Goal: Information Seeking & Learning: Check status

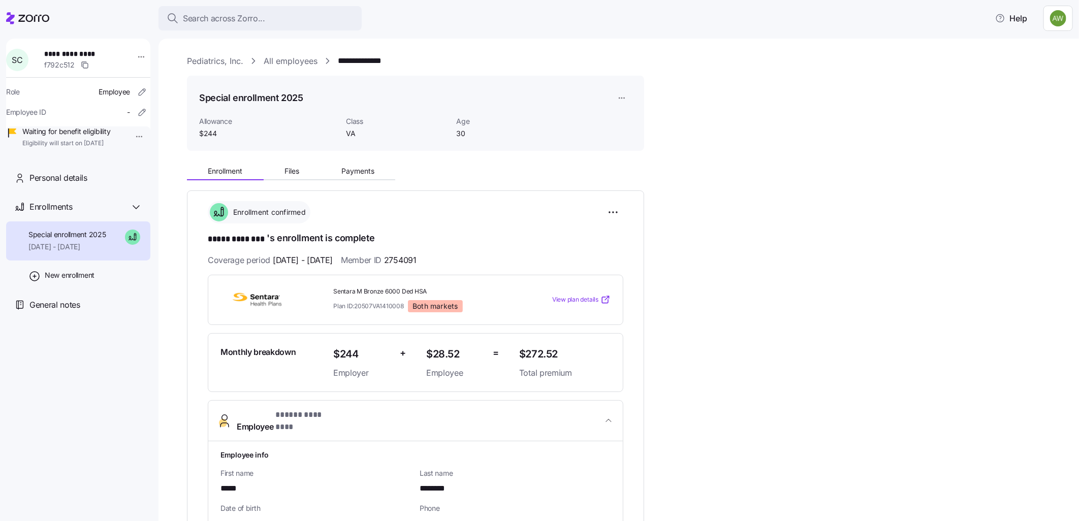
click at [209, 62] on link "Pediatrics, Inc." at bounding box center [215, 61] width 56 height 13
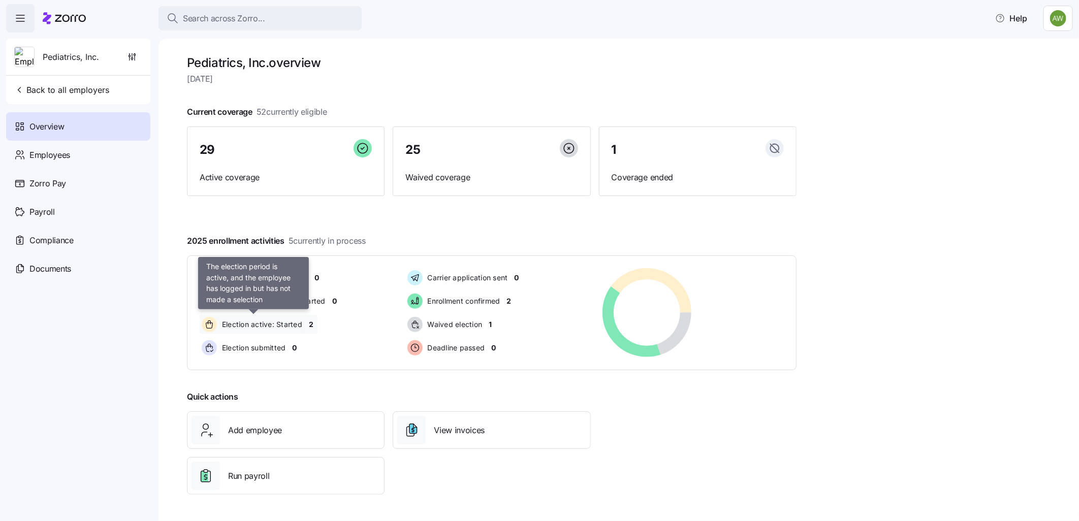
click at [251, 321] on span "Election active: Started" at bounding box center [260, 325] width 83 height 10
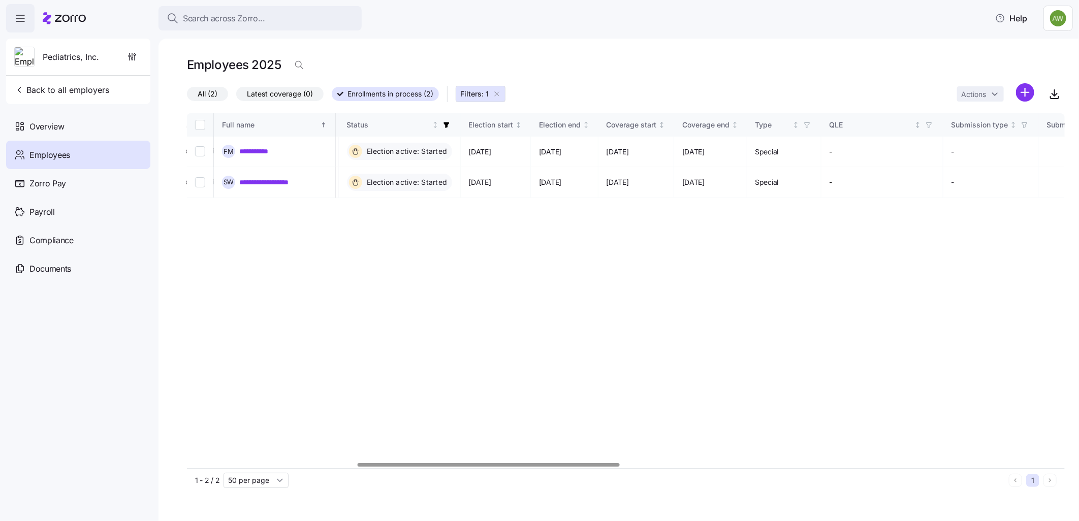
scroll to position [0, 585]
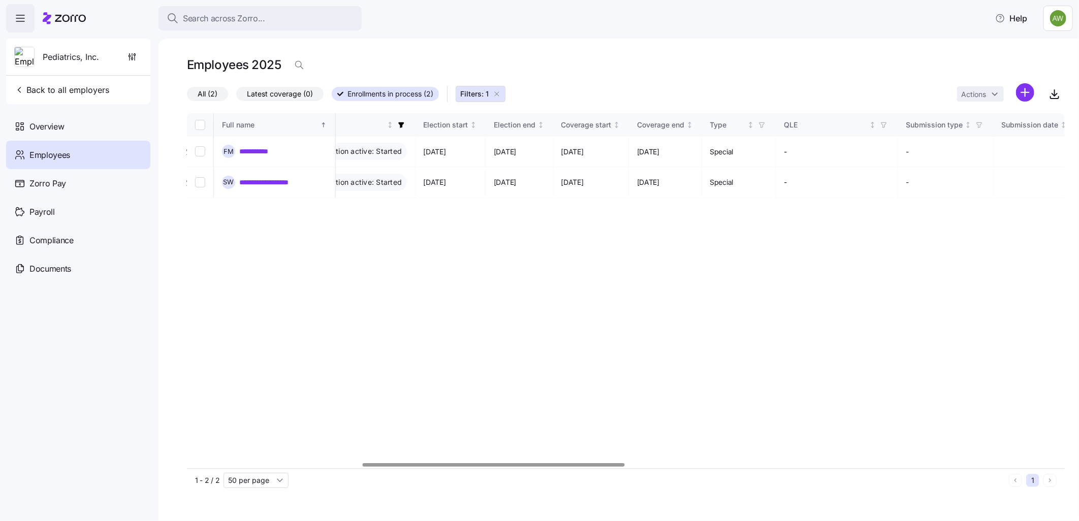
click at [441, 467] on div at bounding box center [494, 465] width 262 height 4
click at [499, 92] on icon "button" at bounding box center [497, 94] width 8 height 8
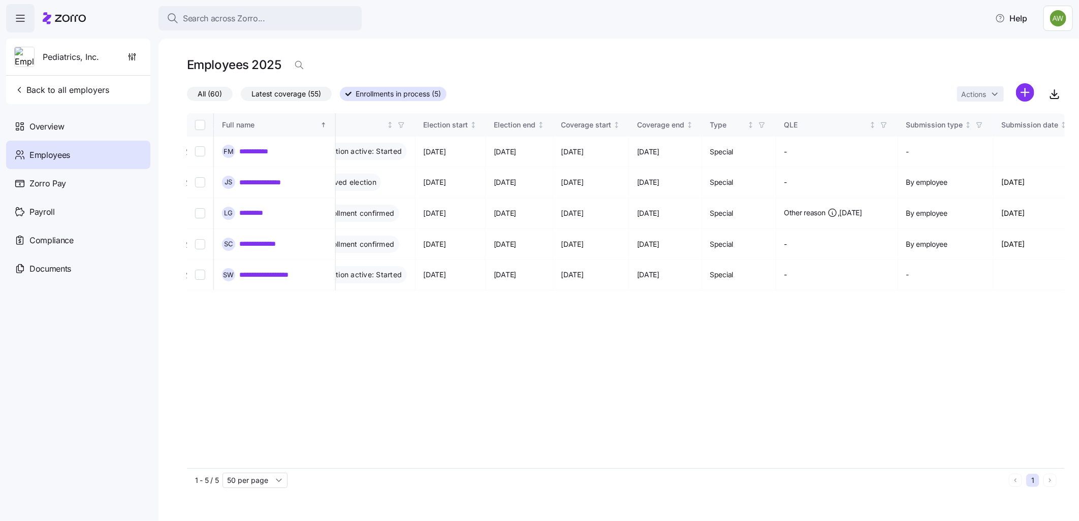
click at [285, 95] on span "Latest coverage (55)" at bounding box center [286, 93] width 70 height 13
click at [241, 97] on input "Latest coverage (55)" at bounding box center [241, 97] width 0 height 0
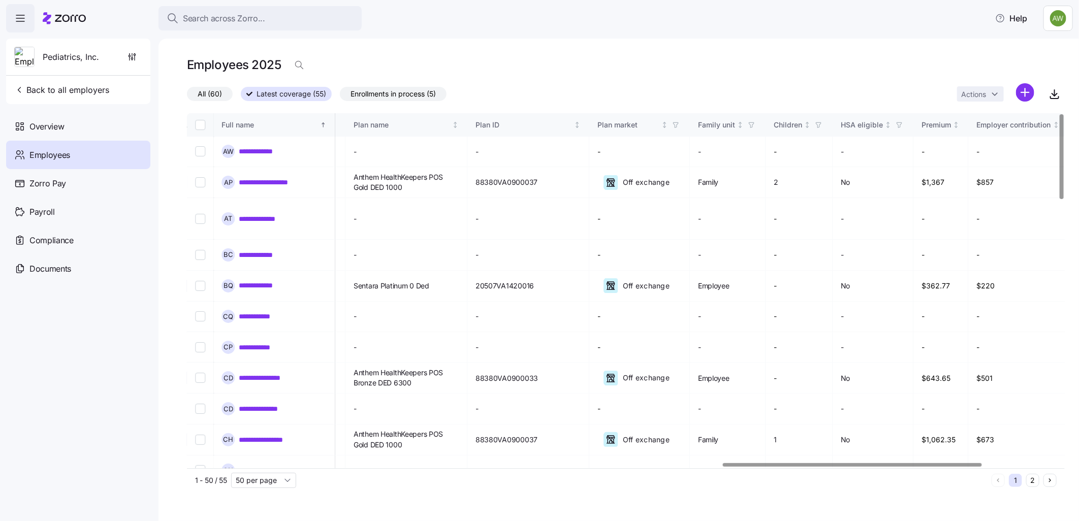
scroll to position [0, 1827]
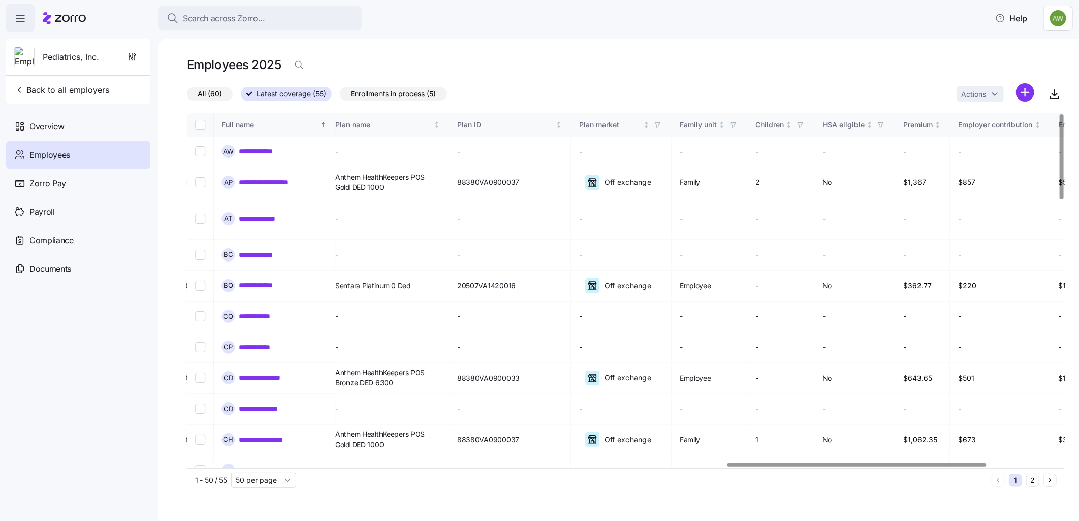
click at [856, 468] on div at bounding box center [623, 465] width 872 height 6
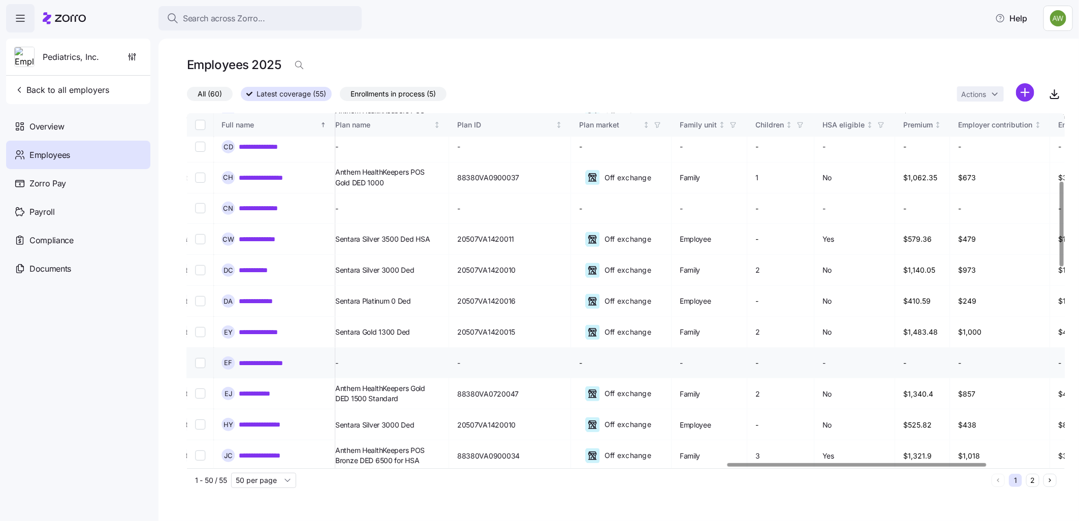
scroll to position [282, 1827]
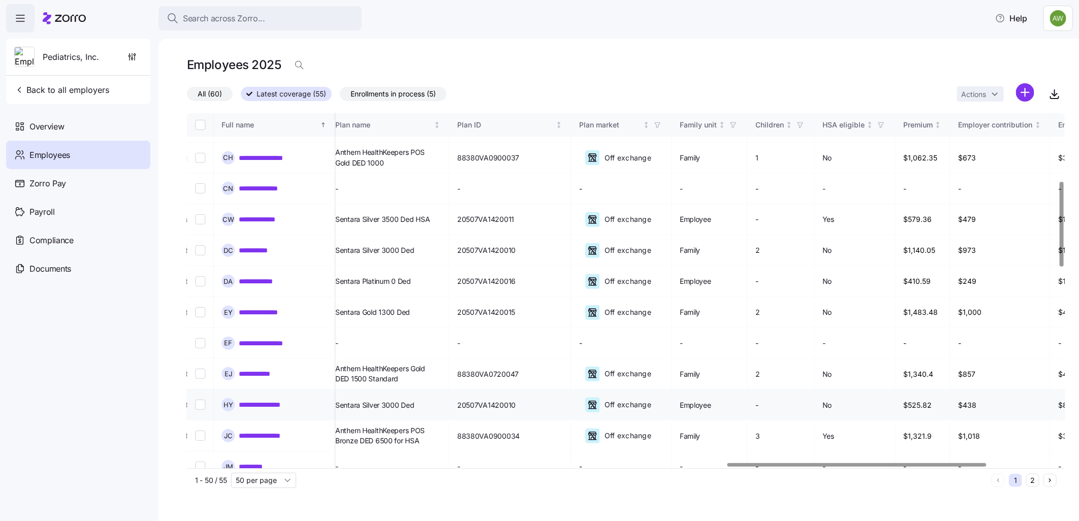
click at [261, 400] on link "**********" at bounding box center [267, 405] width 56 height 10
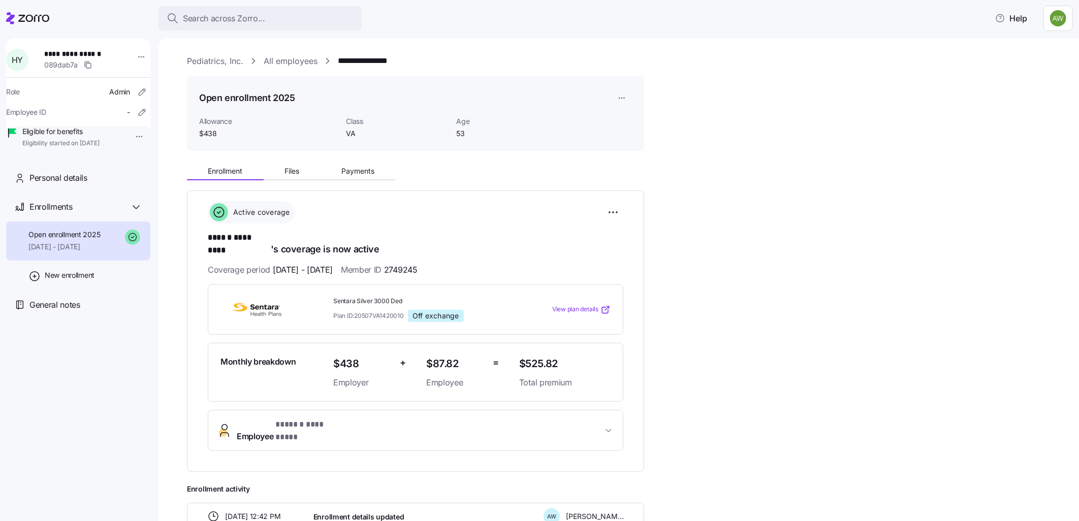
click at [293, 57] on link "All employees" at bounding box center [291, 61] width 54 height 13
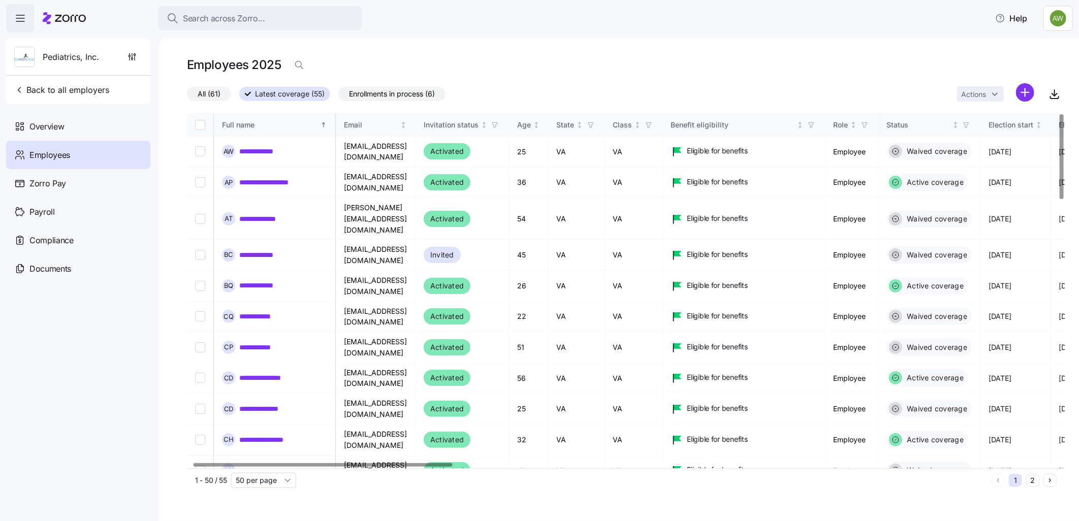
scroll to position [0, 18]
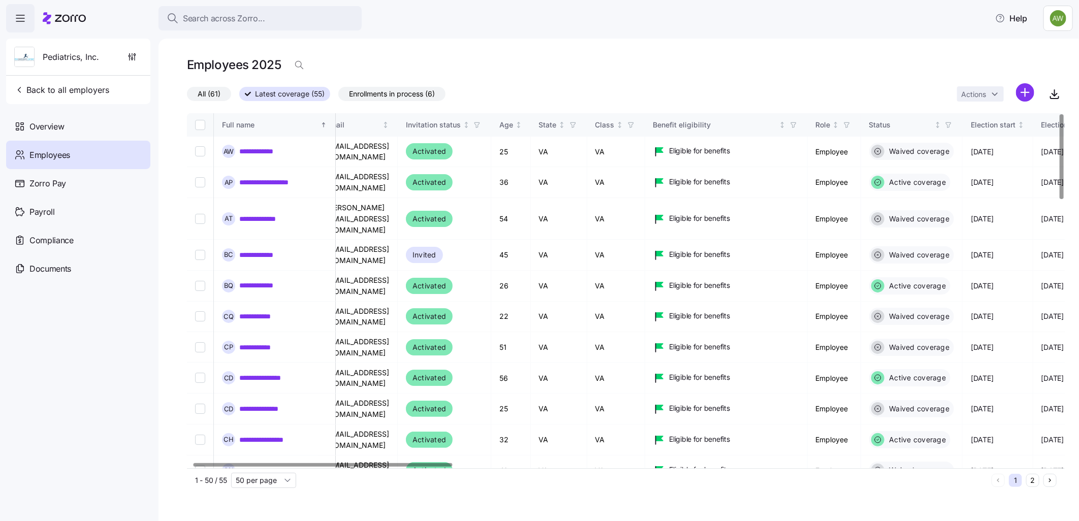
click at [295, 464] on div at bounding box center [323, 465] width 259 height 4
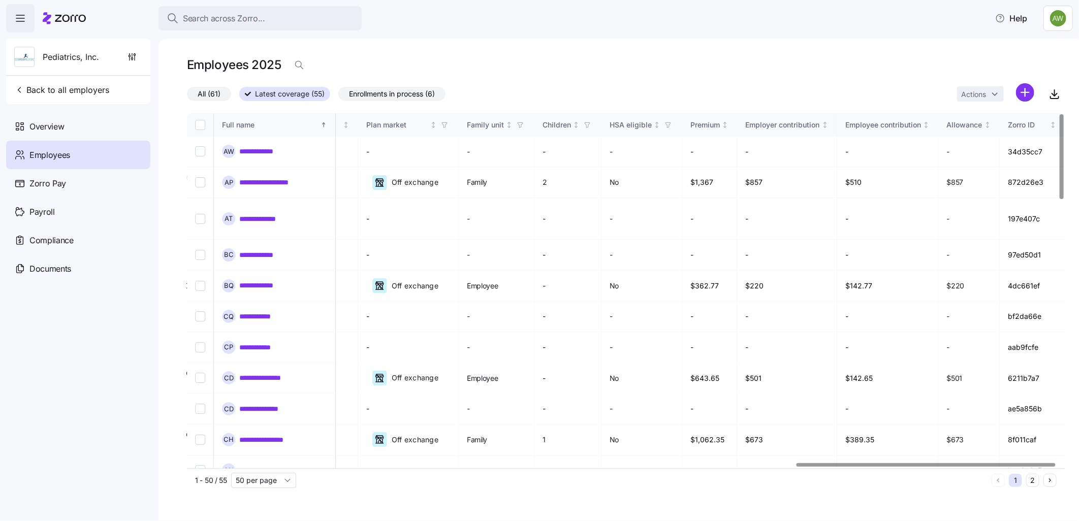
scroll to position [0, 2069]
click at [992, 466] on div at bounding box center [928, 465] width 259 height 4
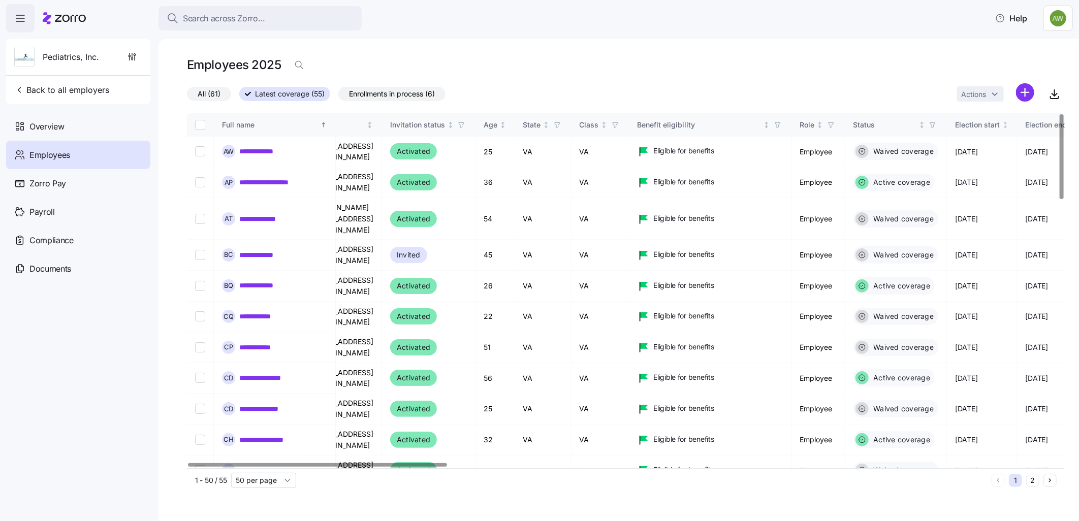
scroll to position [0, 0]
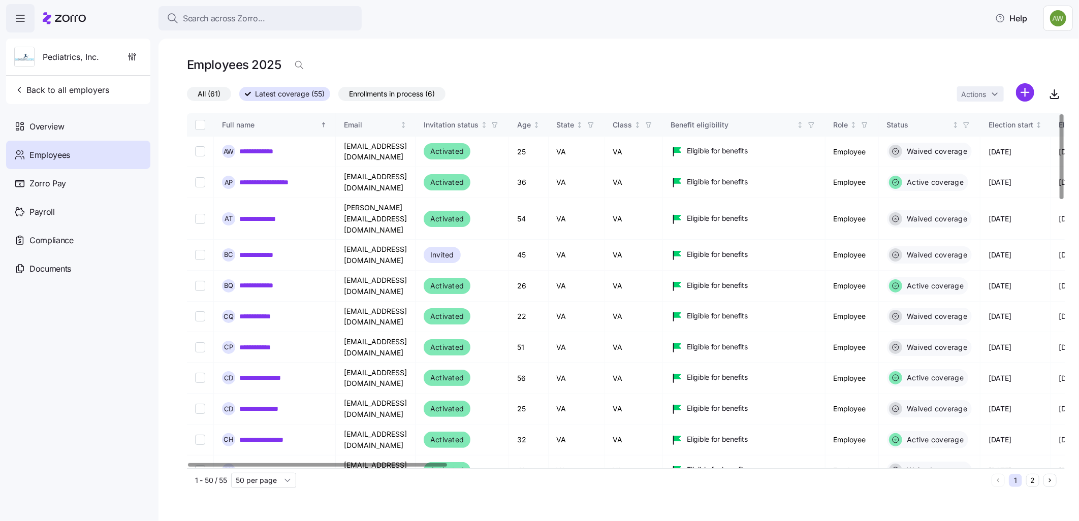
click at [229, 468] on div at bounding box center [623, 465] width 872 height 6
click at [328, 467] on div at bounding box center [317, 465] width 259 height 4
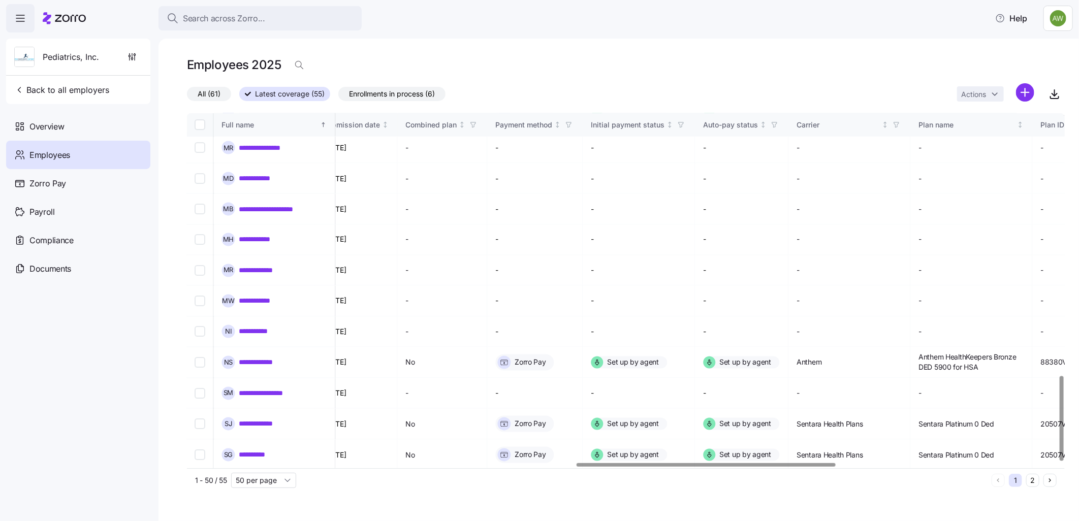
scroll to position [1094, 1342]
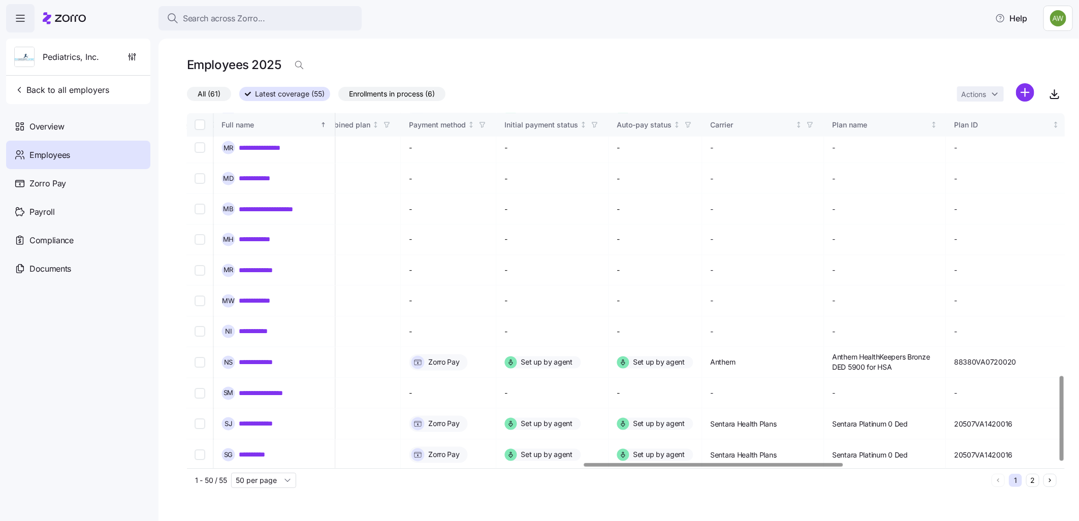
click at [694, 463] on div at bounding box center [713, 465] width 259 height 4
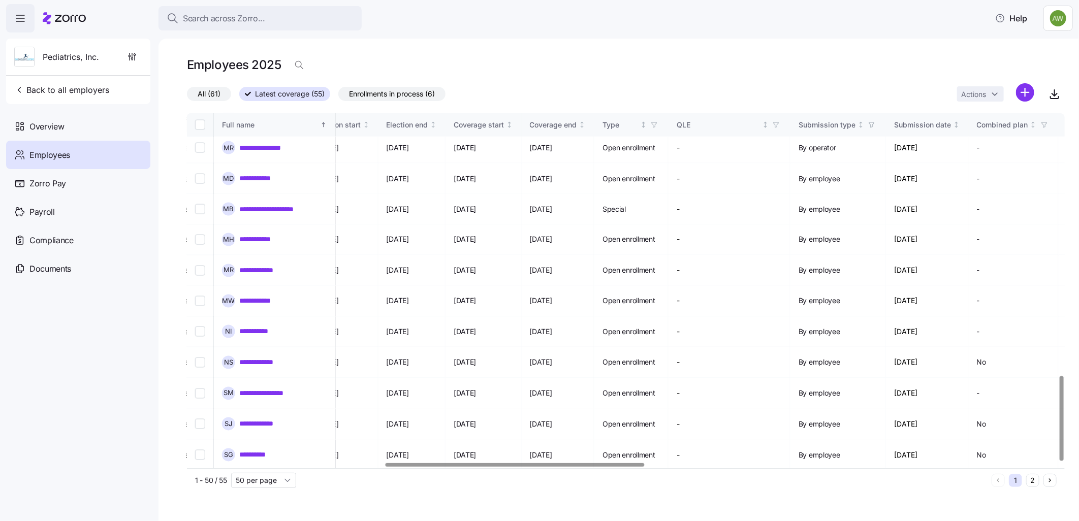
scroll to position [1094, 424]
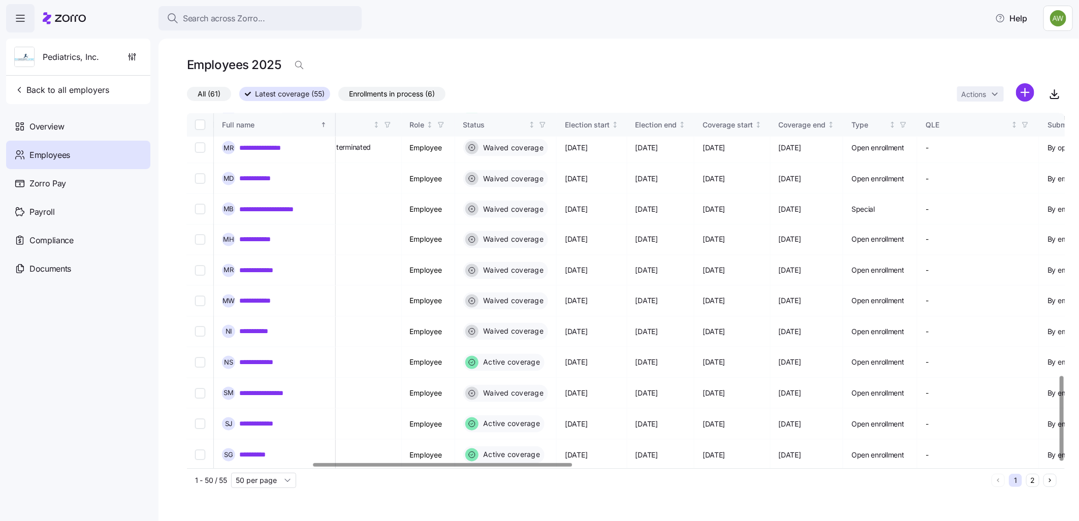
click at [361, 467] on div at bounding box center [442, 465] width 259 height 4
click at [217, 17] on span "Search across Zorro..." at bounding box center [224, 18] width 82 height 13
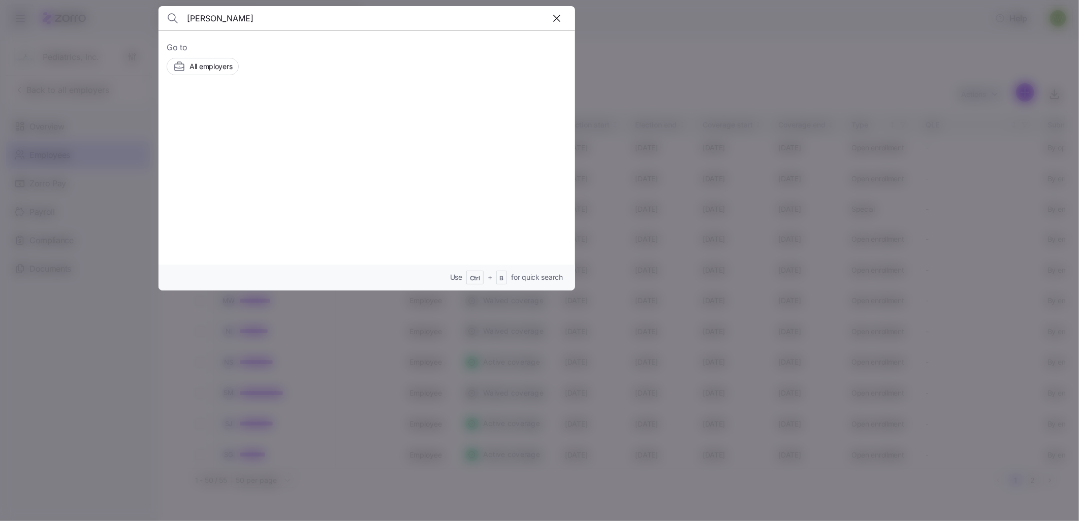
type input "winters"
click at [270, 127] on span "Employers" at bounding box center [256, 127] width 33 height 10
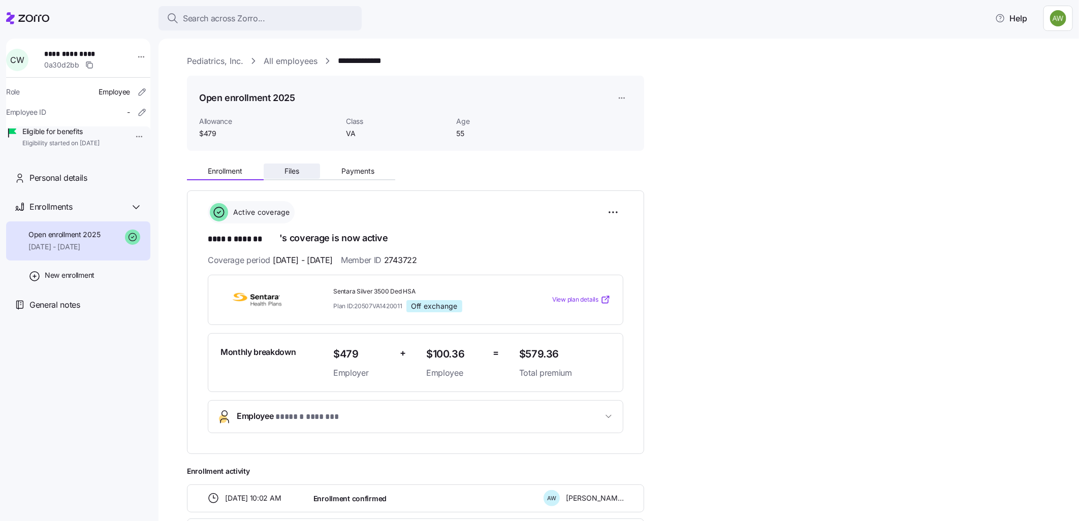
click at [295, 168] on span "Files" at bounding box center [291, 171] width 15 height 7
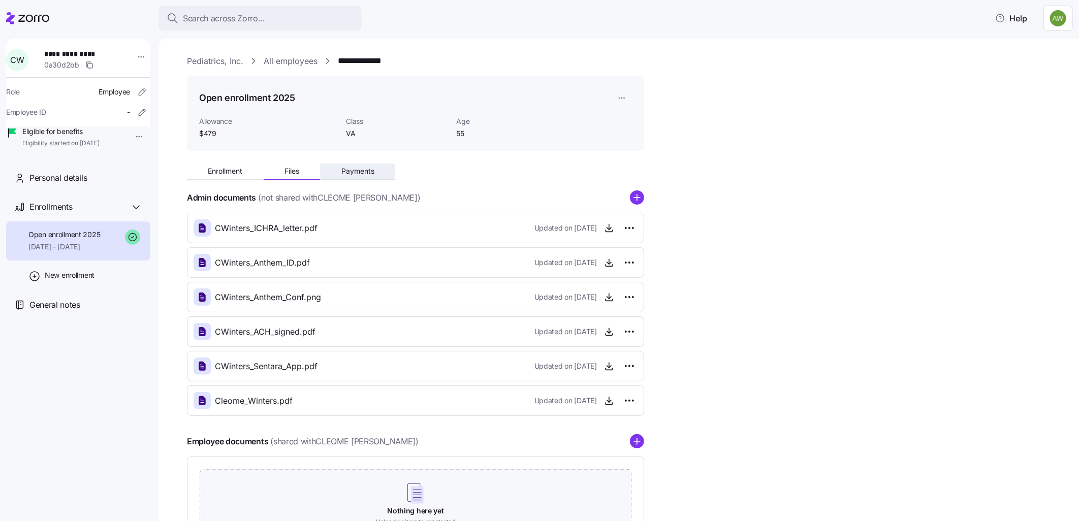
click at [349, 168] on span "Payments" at bounding box center [357, 171] width 33 height 7
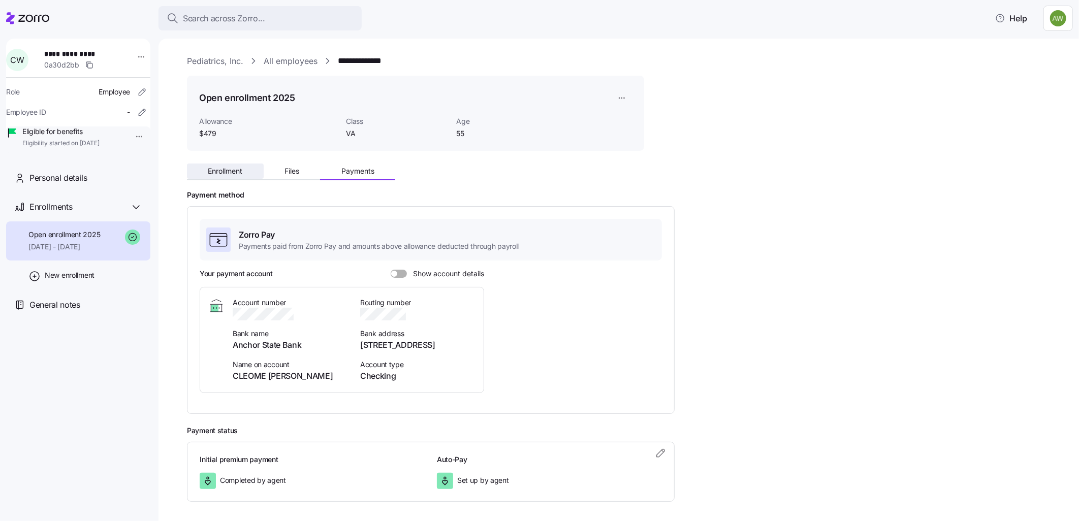
click at [241, 169] on span "Enrollment" at bounding box center [225, 171] width 35 height 7
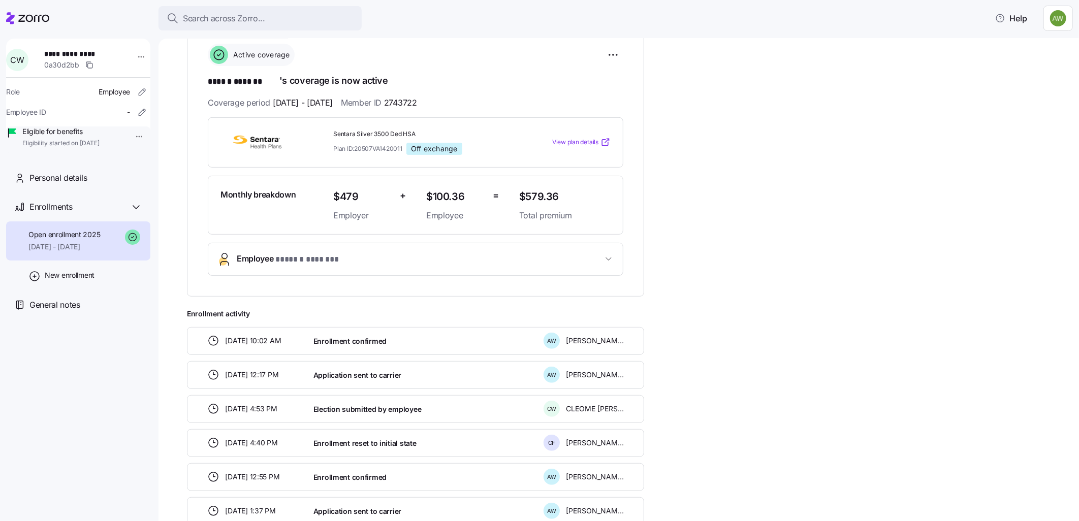
scroll to position [143, 0]
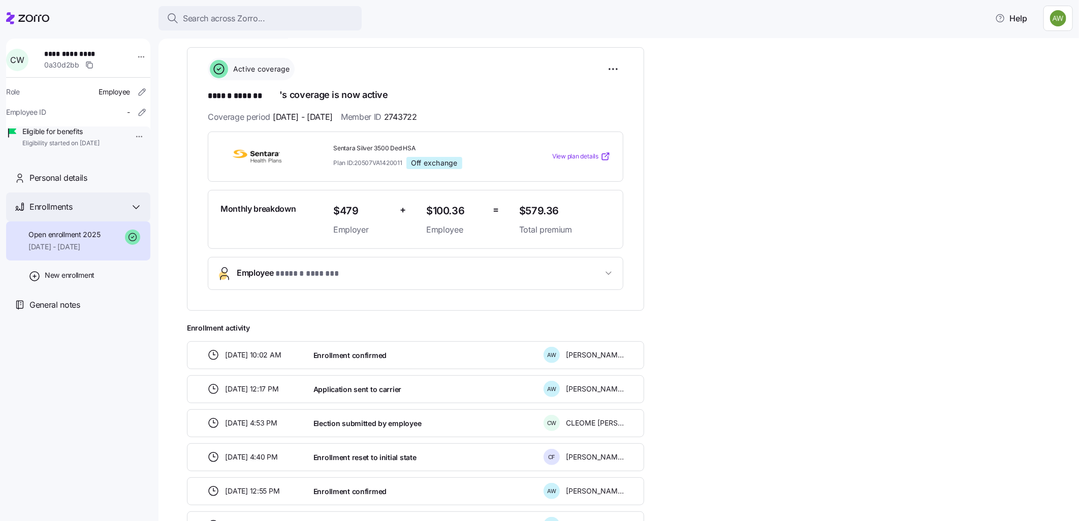
click at [59, 213] on span "Enrollments" at bounding box center [50, 207] width 43 height 13
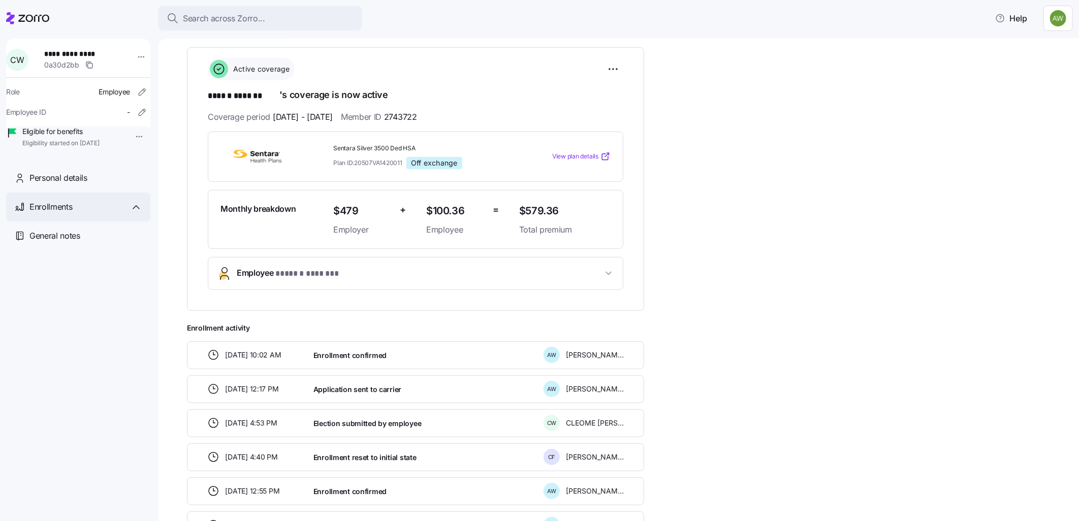
click at [59, 213] on span "Enrollments" at bounding box center [50, 207] width 43 height 13
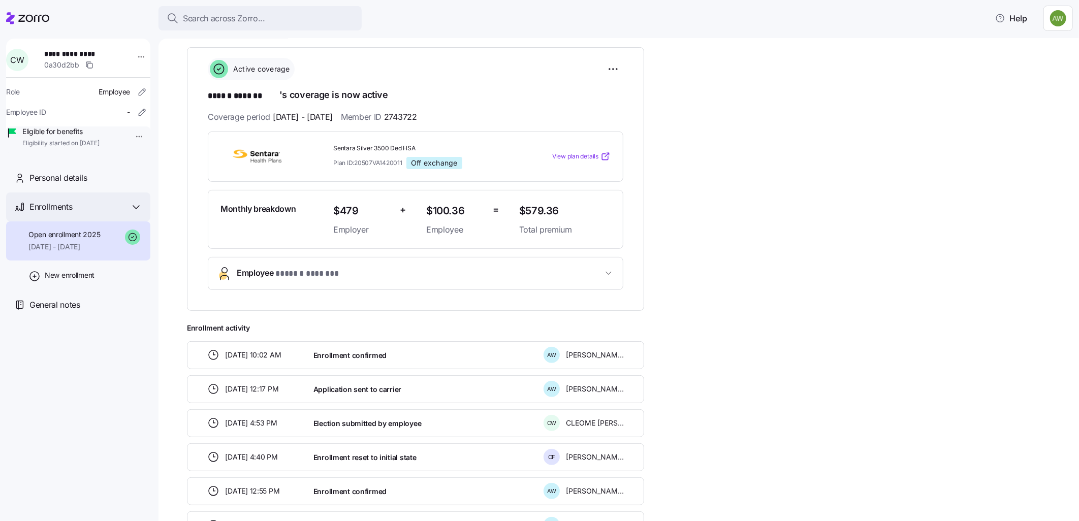
click at [59, 213] on span "Enrollments" at bounding box center [50, 207] width 43 height 13
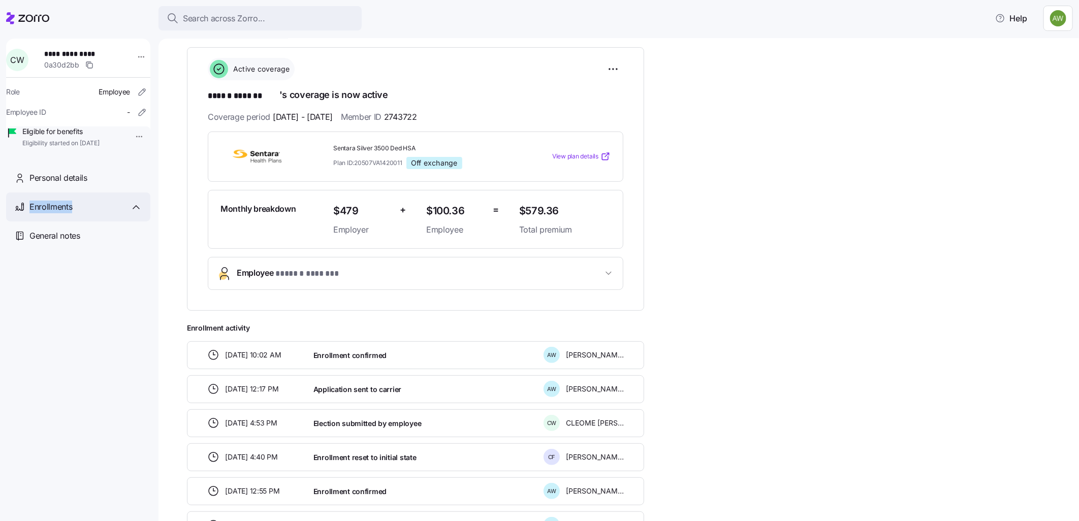
click at [59, 213] on span "Enrollments" at bounding box center [50, 207] width 43 height 13
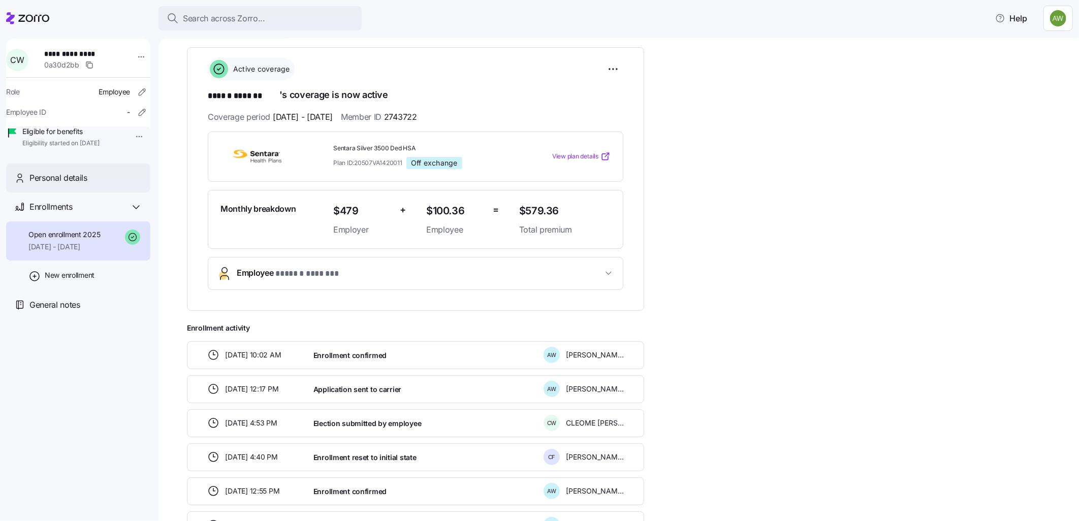
drag, startPoint x: 59, startPoint y: 219, endPoint x: 49, endPoint y: 193, distance: 28.3
click at [49, 184] on span "Personal details" at bounding box center [58, 178] width 58 height 13
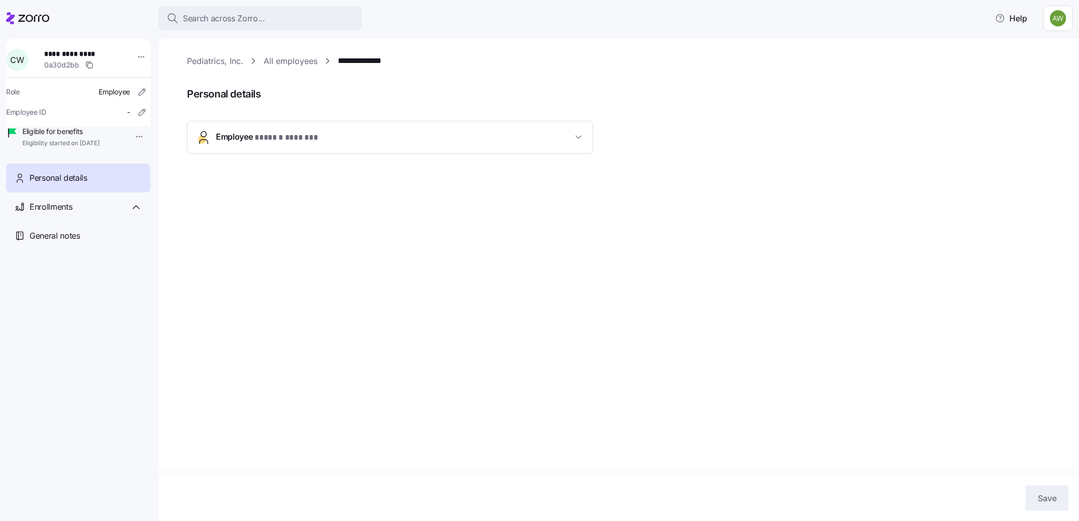
click at [367, 131] on span "Employee * ****** ******* *" at bounding box center [394, 138] width 357 height 14
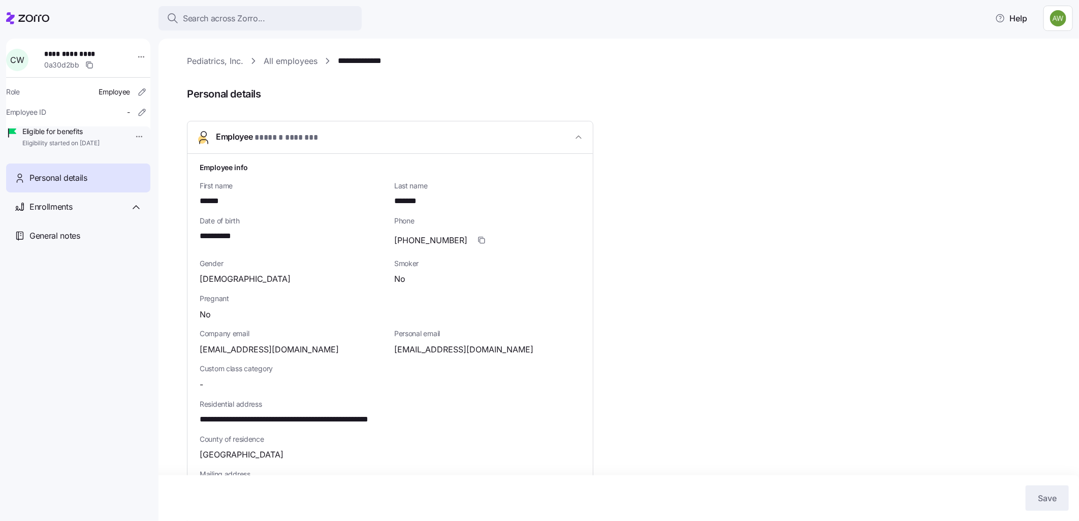
click at [389, 62] on link "**********" at bounding box center [374, 61] width 73 height 13
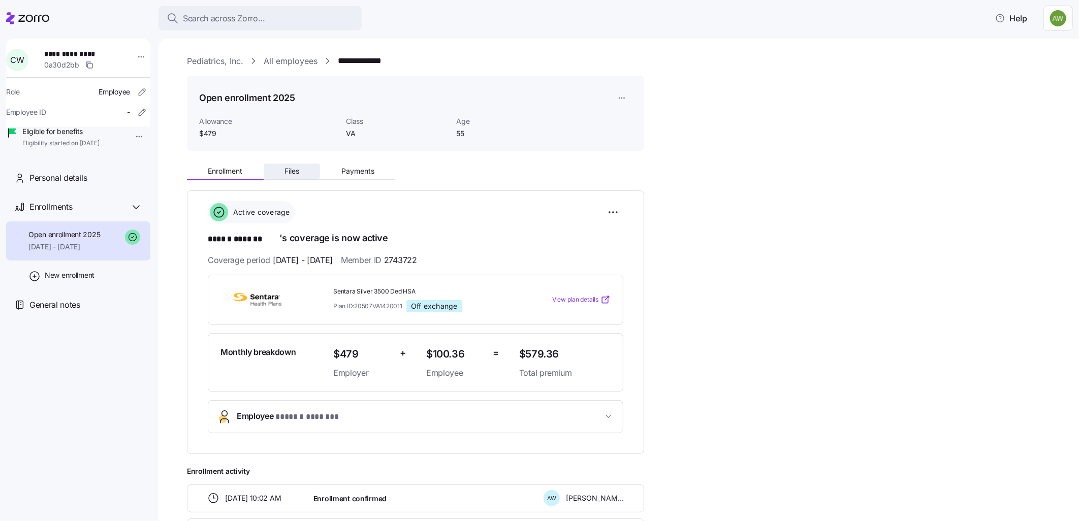
click at [292, 176] on button "Files" at bounding box center [292, 171] width 57 height 15
